Goal: Find specific page/section: Find specific page/section

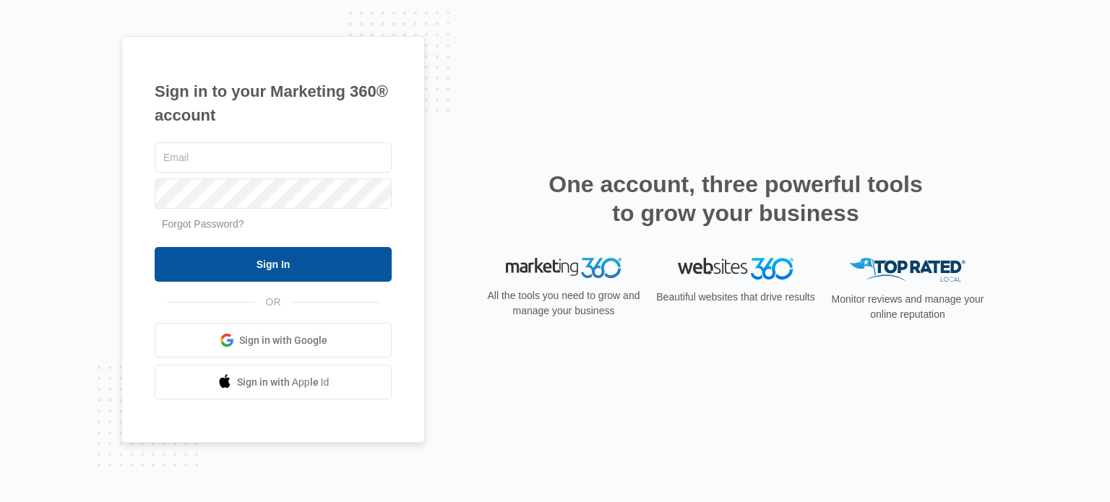
type input "[EMAIL_ADDRESS][PERSON_NAME][DOMAIN_NAME]"
click at [324, 253] on input "Sign In" at bounding box center [273, 264] width 237 height 35
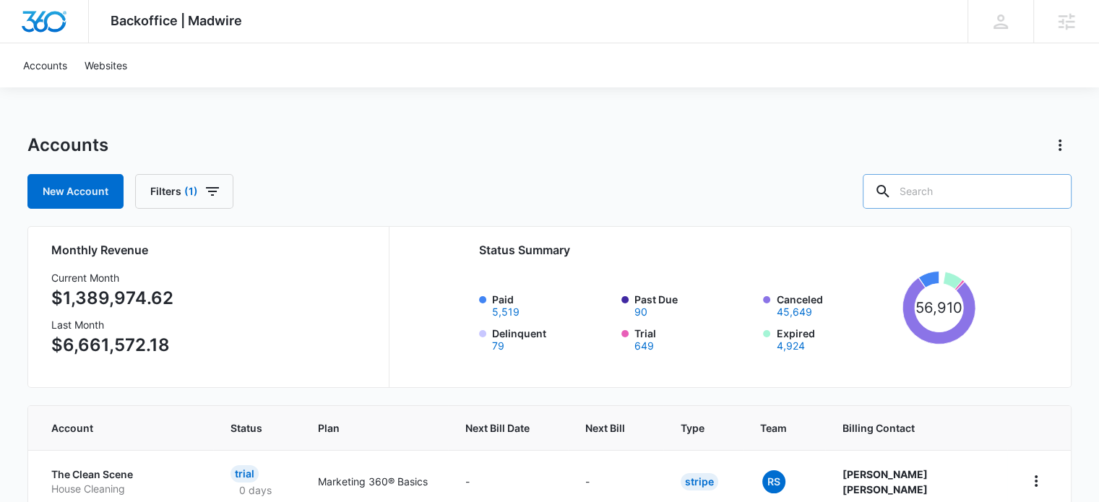
click at [978, 193] on input "text" at bounding box center [967, 191] width 209 height 35
type input "sunset coun"
